Goal: Use online tool/utility: Utilize a website feature to perform a specific function

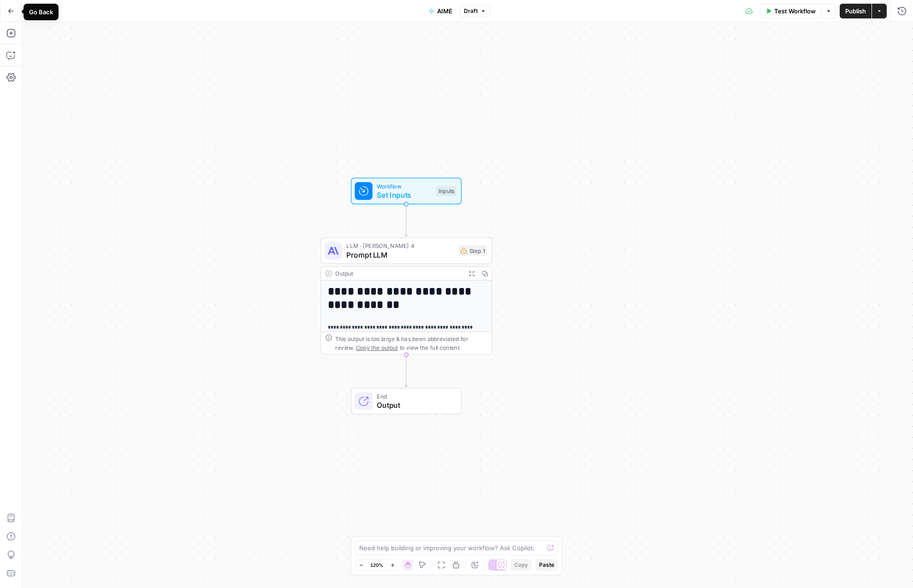
click at [11, 12] on icon "button" at bounding box center [11, 11] width 6 height 6
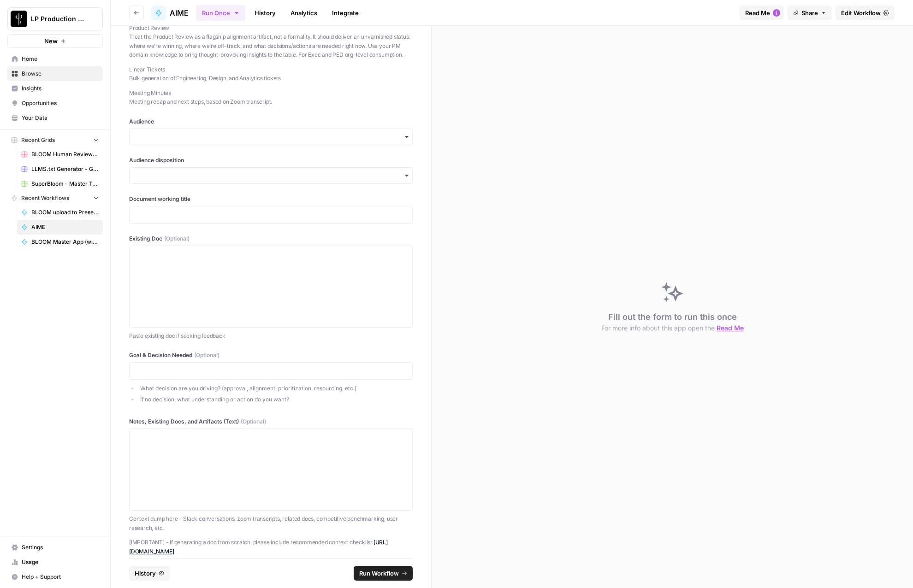
scroll to position [463, 0]
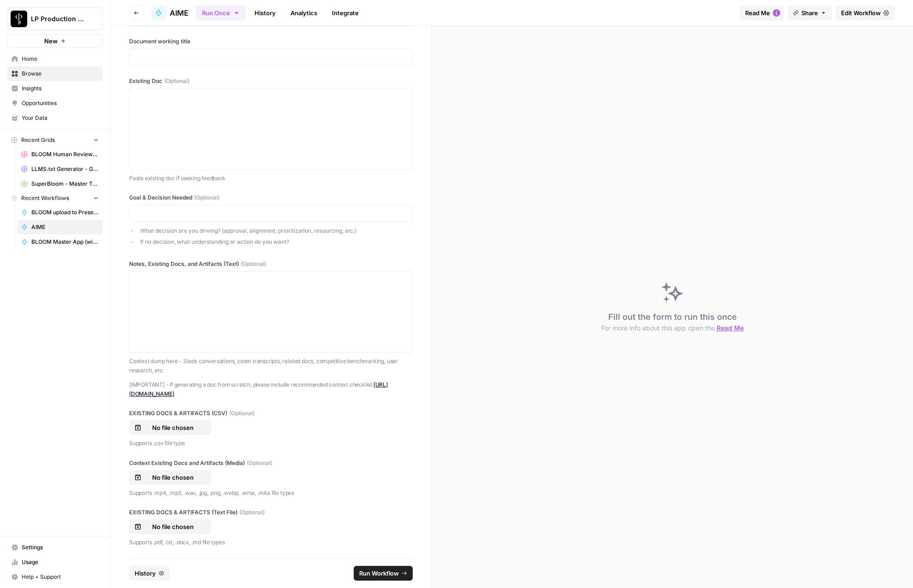
drag, startPoint x: 125, startPoint y: 34, endPoint x: 337, endPoint y: 568, distance: 574.9
click at [341, 575] on form "LP email Please include your LP email for tracking and feedback purposes Mode D…" at bounding box center [271, 307] width 321 height 562
copy section "LO ipsum Dolors ametcon adip EL seddo eiu temporin utl etdolore magnaali Enim A…"
click at [288, 317] on div at bounding box center [270, 312] width 271 height 74
click at [859, 12] on span "Edit Workflow" at bounding box center [861, 12] width 40 height 9
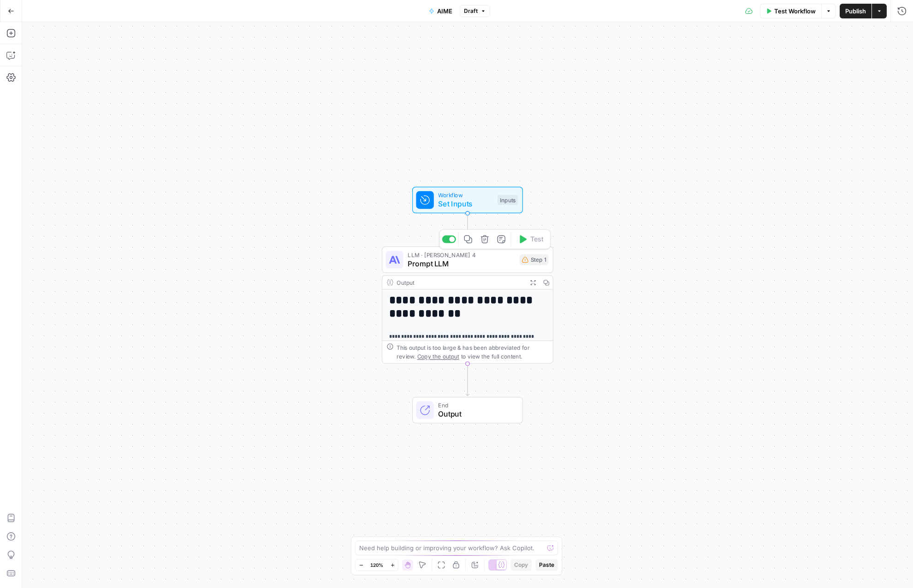
click at [459, 262] on span "Prompt LLM" at bounding box center [460, 263] width 107 height 11
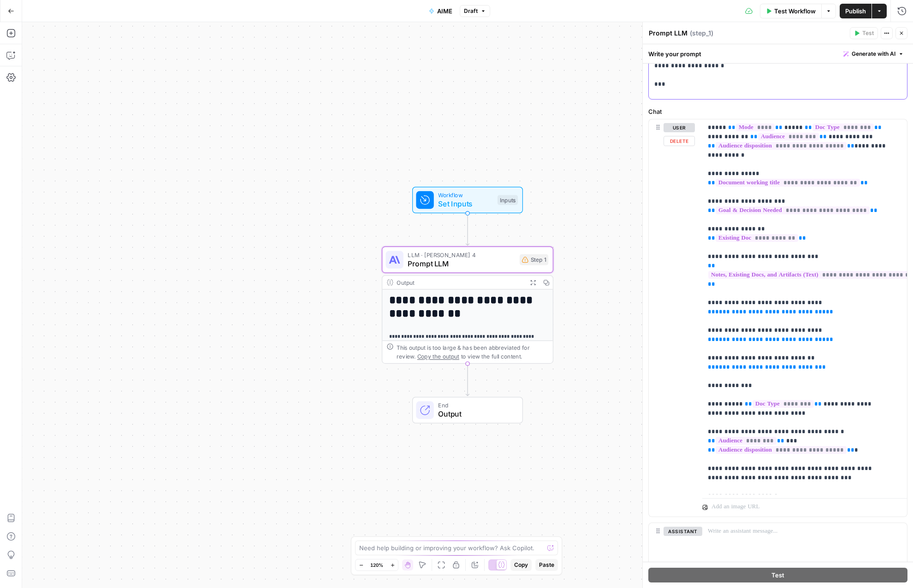
scroll to position [377, 0]
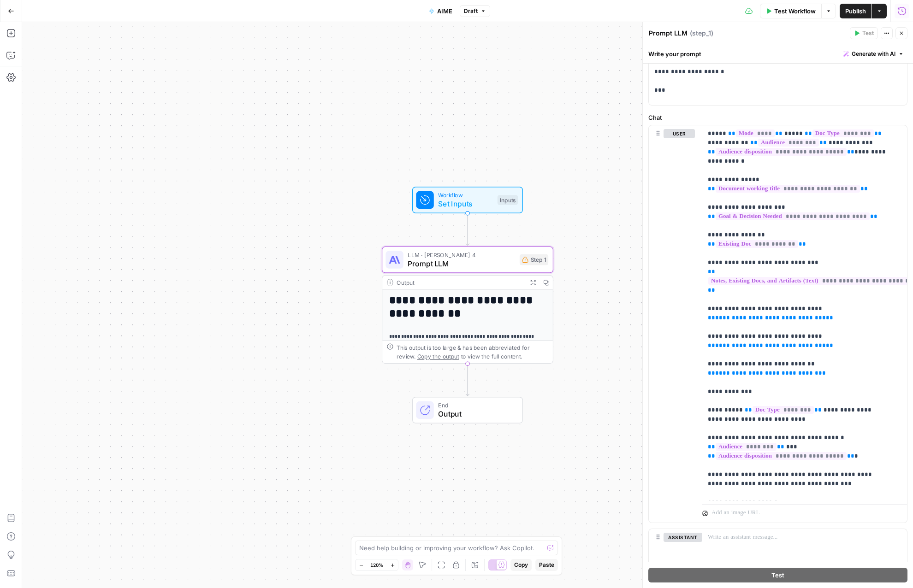
click at [898, 12] on icon "button" at bounding box center [901, 10] width 9 height 9
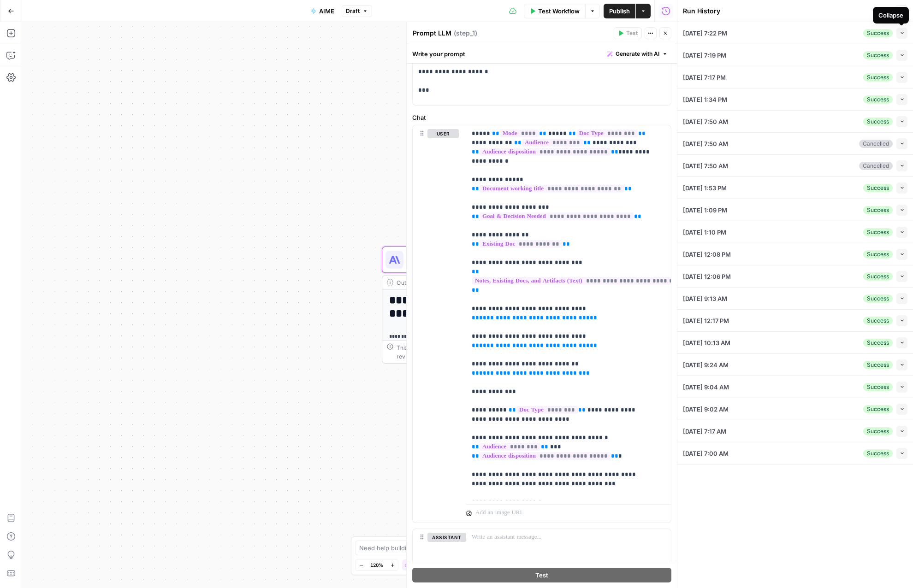
click at [903, 32] on icon "button" at bounding box center [901, 32] width 5 height 5
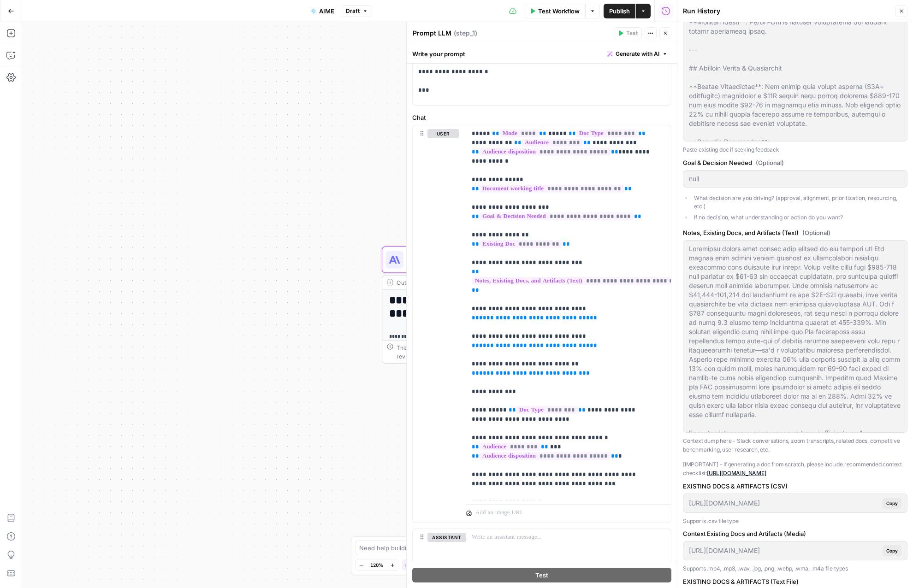
scroll to position [0, 0]
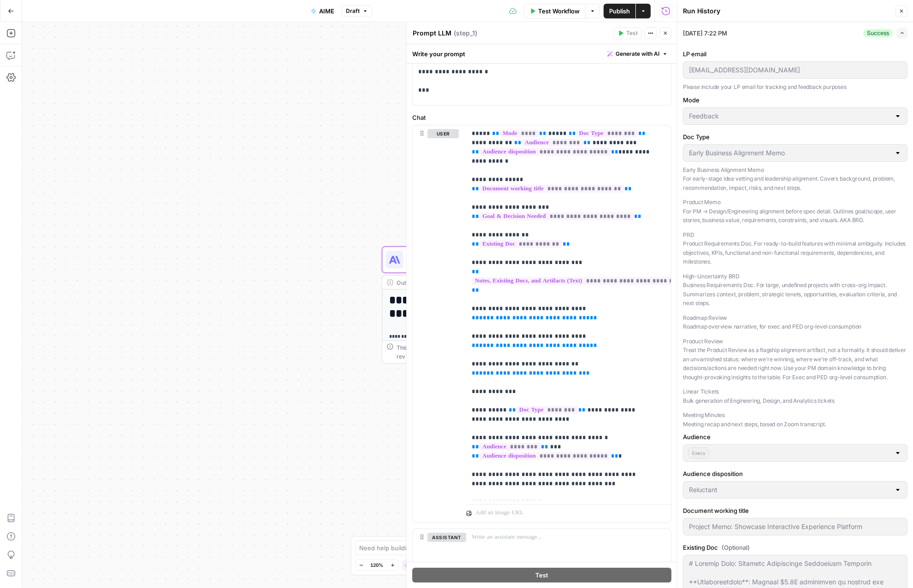
click at [726, 34] on span "[DATE] 7:22 PM" at bounding box center [705, 33] width 44 height 9
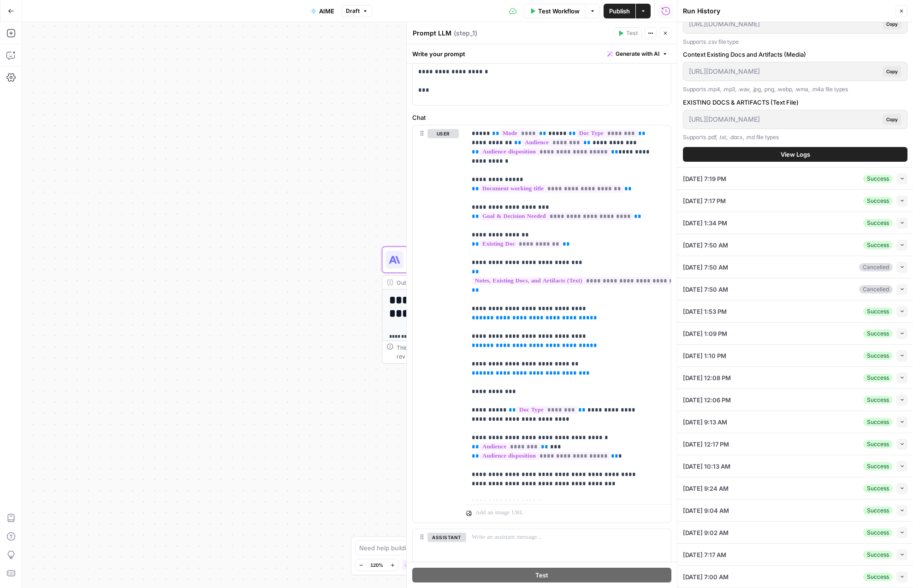
click at [796, 160] on button "View Logs" at bounding box center [795, 154] width 224 height 15
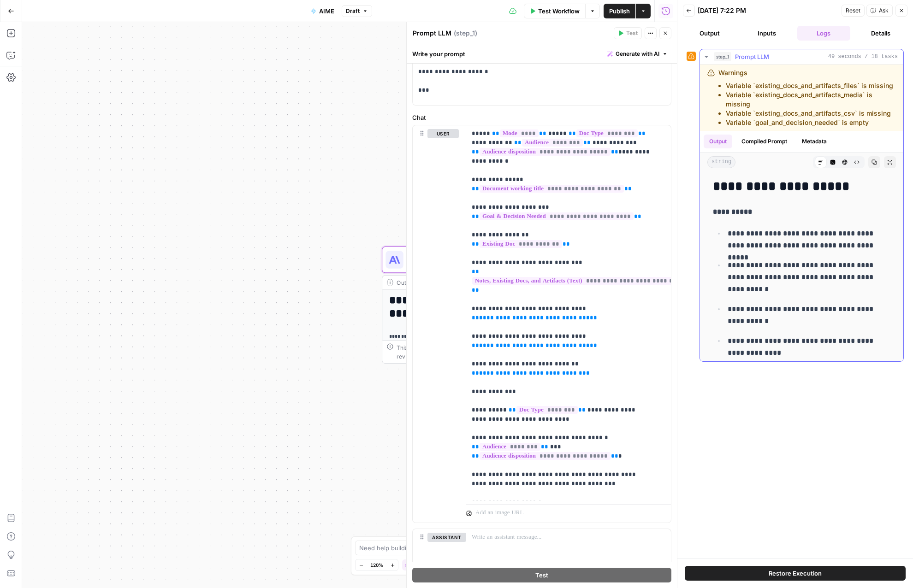
click at [782, 141] on button "Compiled Prompt" at bounding box center [764, 142] width 57 height 14
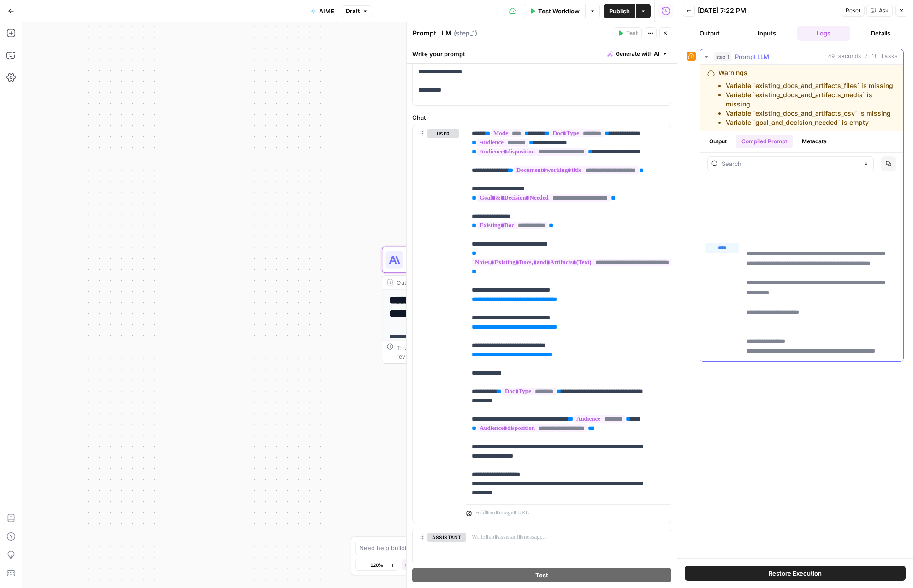
scroll to position [5473, 0]
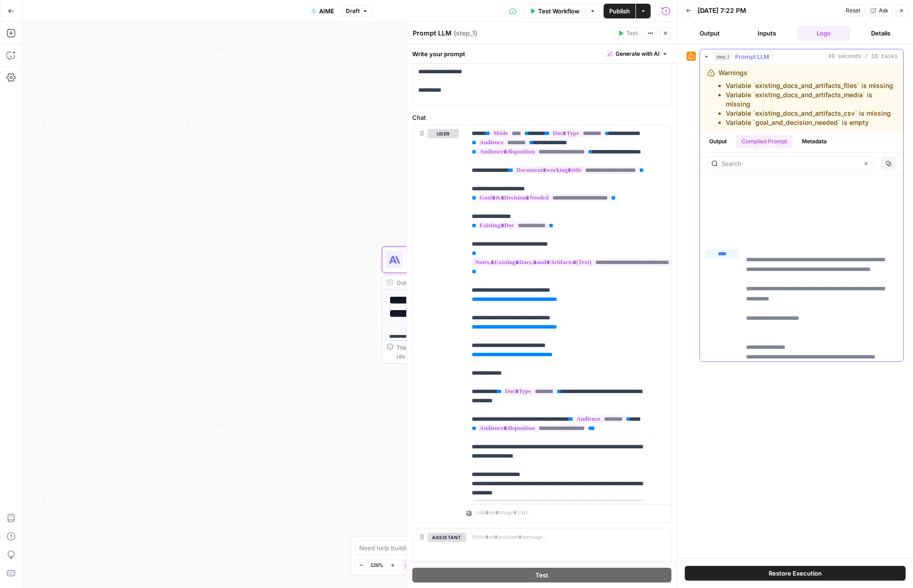
click at [723, 266] on span "****" at bounding box center [726, 266] width 12 height 7
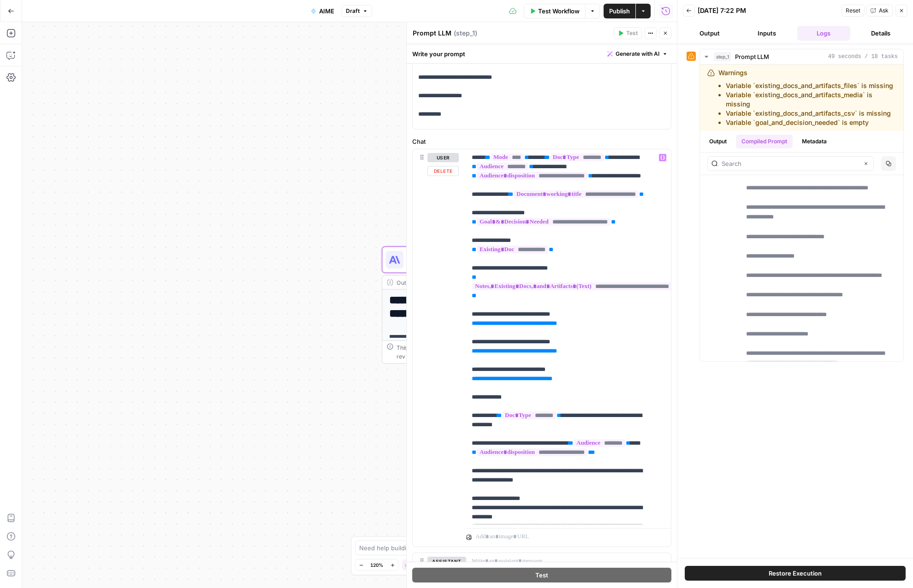
scroll to position [6, 0]
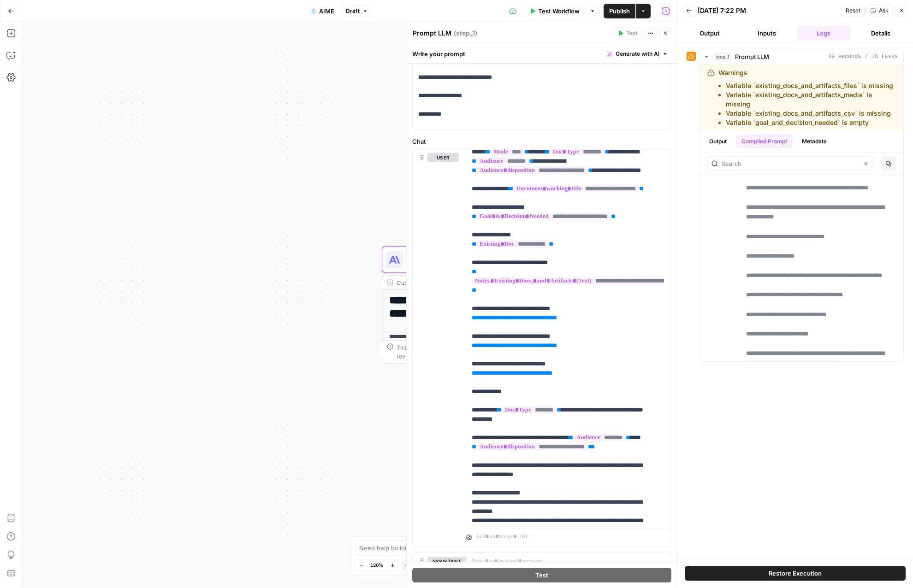
click at [13, 11] on icon "button" at bounding box center [11, 11] width 6 height 6
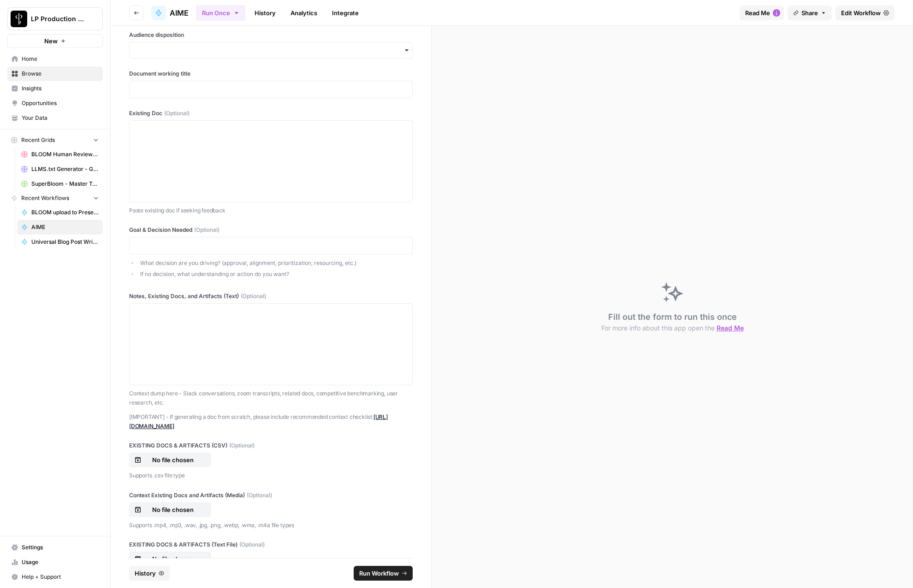
scroll to position [463, 0]
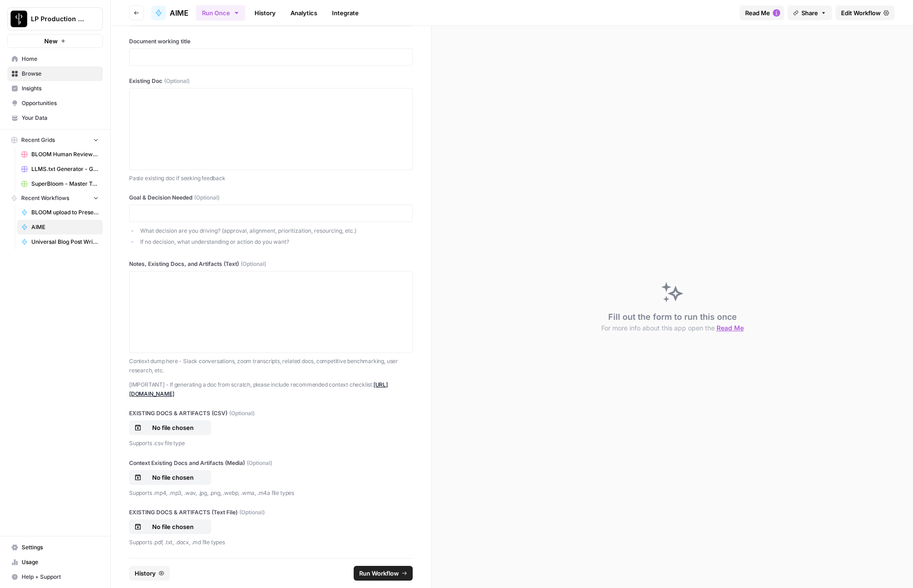
click at [175, 231] on li "What decision are you driving? (approval, alignment, prioritization, resourcing…" at bounding box center [275, 231] width 275 height 8
click at [169, 241] on li "If no decision, what understanding or action do you want?" at bounding box center [275, 242] width 275 height 8
click at [242, 241] on li "If no decision, what understanding or action do you want?" at bounding box center [275, 242] width 275 height 8
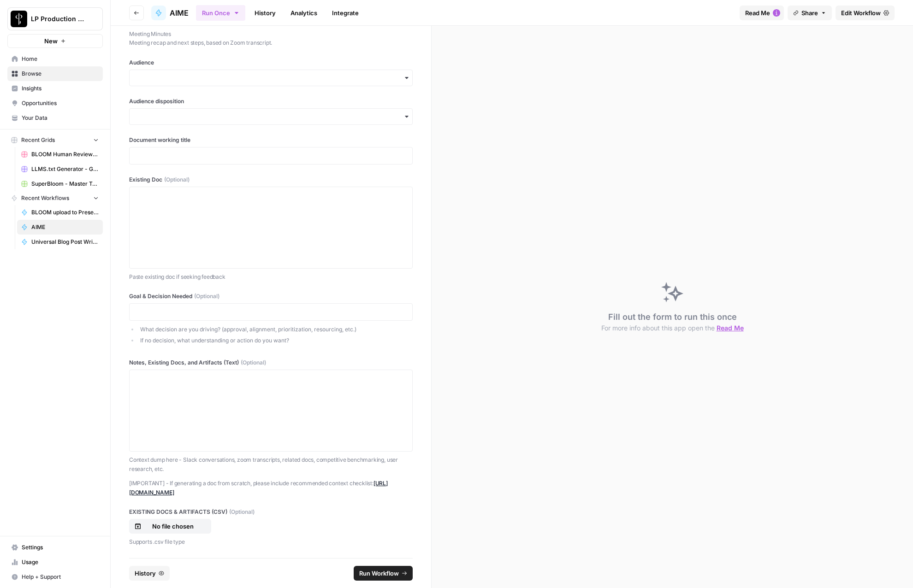
scroll to position [361, 0]
